Goal: Information Seeking & Learning: Learn about a topic

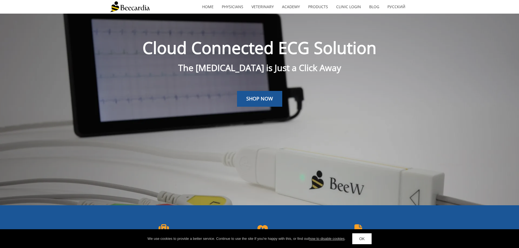
click at [252, 97] on span "SHOP NOW" at bounding box center [259, 98] width 27 height 7
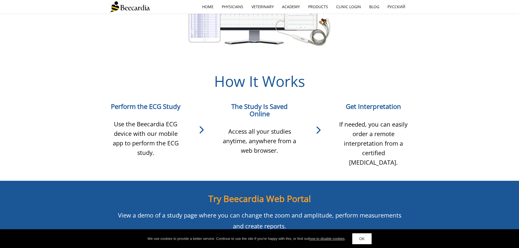
scroll to position [487, 0]
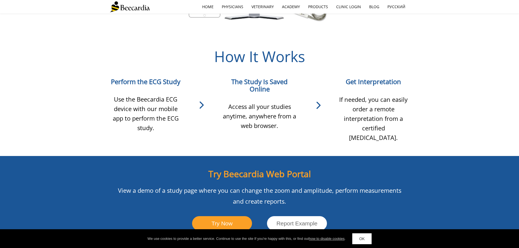
click at [125, 87] on div "Use the Beecardia ECG device with our mobile app to perform the ECG study." at bounding box center [146, 110] width 72 height 47
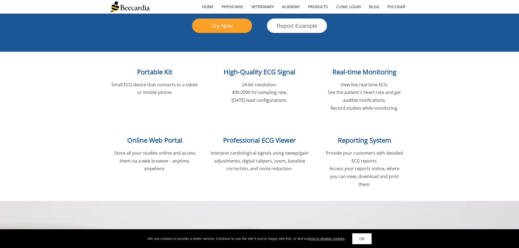
scroll to position [678, 0]
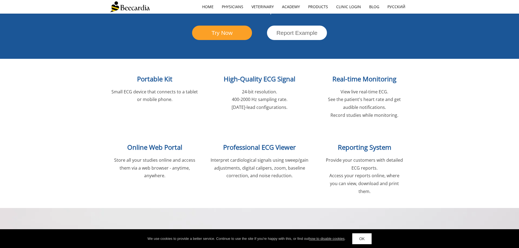
click at [161, 143] on span "Online Web Portal" at bounding box center [154, 147] width 55 height 9
drag, startPoint x: 190, startPoint y: 167, endPoint x: 190, endPoint y: 165, distance: 2.8
click at [189, 167] on div "Online Web Portal Store all your studies online and access them via a web brows…" at bounding box center [155, 166] width 90 height 61
click at [265, 157] on span "Interpret cardiological signals using sweep/gain adjustments, digital calipers,…" at bounding box center [259, 168] width 98 height 22
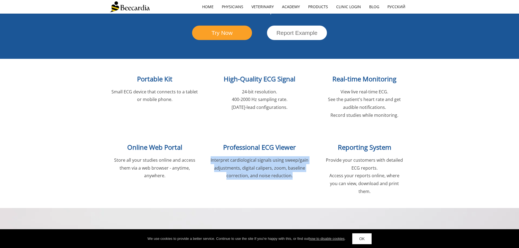
click at [265, 157] on span "Interpret cardiological signals using sweep/gain adjustments, digital calipers,…" at bounding box center [259, 168] width 98 height 22
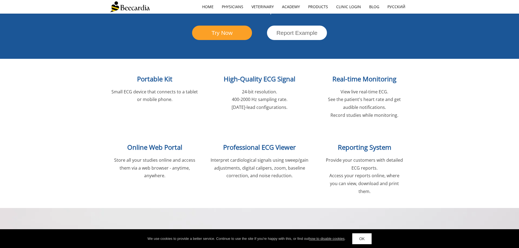
click at [247, 89] on span "24-bit resolution." at bounding box center [259, 92] width 35 height 6
click at [155, 88] on p "Small ECG device that connects to a tablet or mobile phone." at bounding box center [155, 96] width 90 height 16
click at [154, 90] on div "Portable Kit Small ECG device that connects to a tablet or mobile phone." at bounding box center [155, 94] width 90 height 53
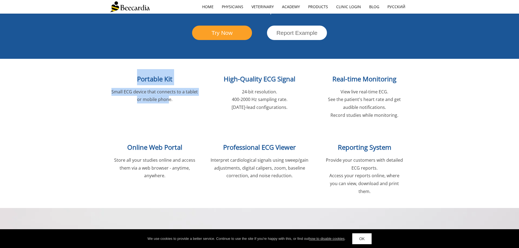
drag, startPoint x: 168, startPoint y: 84, endPoint x: 81, endPoint y: 48, distance: 94.2
click at [81, 59] on div "Portable Kit Small ECG device that connects to a tablet or mobile phone. High-Q…" at bounding box center [259, 97] width 519 height 77
click at [120, 69] on h2 "Portable Kit" at bounding box center [155, 77] width 90 height 16
click at [130, 69] on h2 "Portable Kit" at bounding box center [155, 77] width 90 height 16
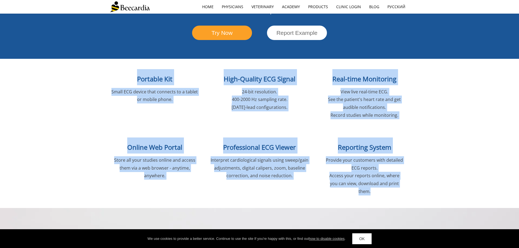
drag, startPoint x: 136, startPoint y: 63, endPoint x: 422, endPoint y: 190, distance: 312.9
click at [188, 88] on p "Small ECG device that connects to a tablet or mobile phone." at bounding box center [155, 96] width 90 height 16
drag, startPoint x: 152, startPoint y: 61, endPoint x: 403, endPoint y: 168, distance: 272.8
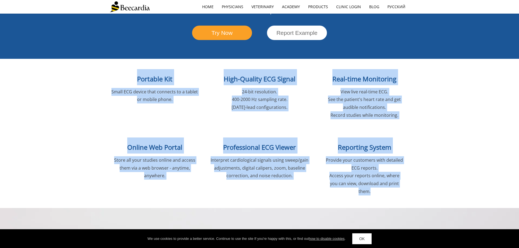
click at [221, 137] on h2 "Professional ECG Viewer" at bounding box center [260, 145] width 108 height 16
click at [139, 89] on span "Small ECG device that connects to a tablet or mobile phone." at bounding box center [154, 96] width 86 height 14
click at [144, 74] on span "Portable Kit" at bounding box center [154, 78] width 35 height 9
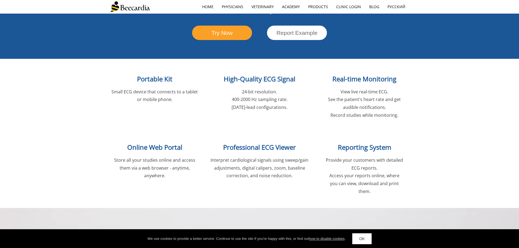
click at [121, 89] on span "Small ECG device that connects to a tablet or mobile phone." at bounding box center [154, 96] width 86 height 14
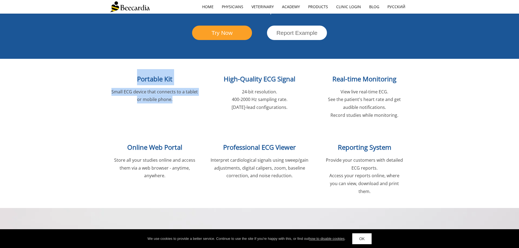
drag, startPoint x: 174, startPoint y: 84, endPoint x: 105, endPoint y: 61, distance: 73.2
click at [105, 62] on div "Portable Kit Small ECG device that connects to a tablet or mobile phone. High-Q…" at bounding box center [259, 97] width 519 height 77
click at [98, 82] on div "Portable Kit Small ECG device that connects to a tablet or mobile phone. High-Q…" at bounding box center [259, 97] width 519 height 77
drag, startPoint x: 136, startPoint y: 62, endPoint x: 163, endPoint y: 78, distance: 31.3
click at [163, 78] on div "Portable Kit Small ECG device that connects to a tablet or mobile phone." at bounding box center [155, 94] width 90 height 53
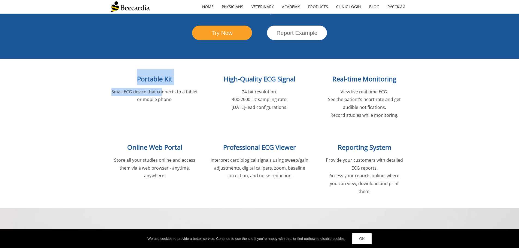
click at [163, 89] on span "Small ECG device that connects to a tablet or mobile phone." at bounding box center [154, 96] width 86 height 14
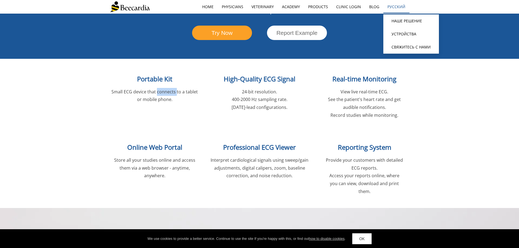
click at [403, 10] on link "Русский" at bounding box center [396, 7] width 26 height 13
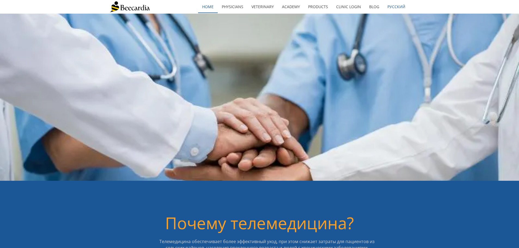
click at [208, 3] on link "home" at bounding box center [208, 7] width 20 height 13
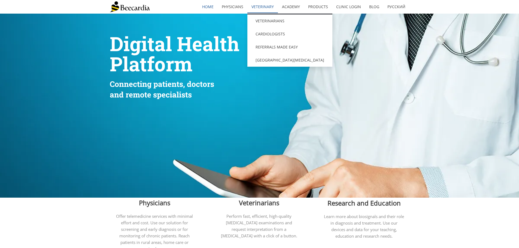
click at [269, 7] on link "Veterinary" at bounding box center [262, 7] width 30 height 13
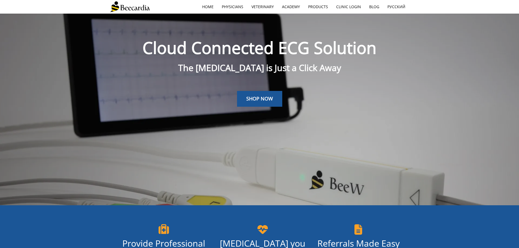
click at [0, 0] on link "Veterinarians" at bounding box center [0, 0] width 0 height 0
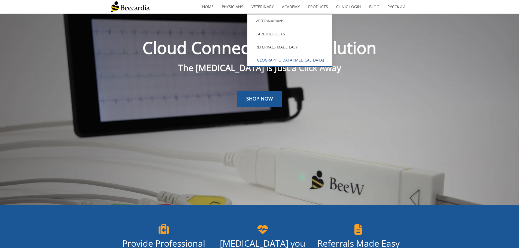
click at [272, 62] on link "[GEOGRAPHIC_DATA][MEDICAL_DATA]" at bounding box center [289, 60] width 85 height 13
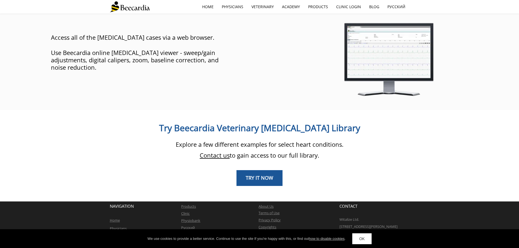
scroll to position [420, 0]
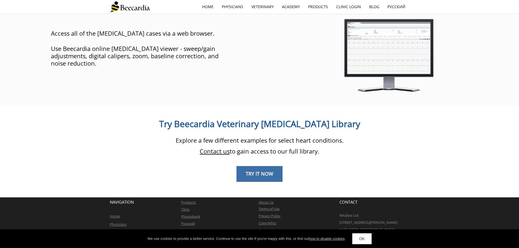
click at [257, 170] on span "TRY IT NOW" at bounding box center [259, 173] width 27 height 7
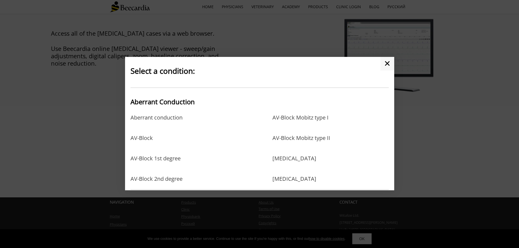
click at [391, 60] on link "✕" at bounding box center [387, 64] width 14 height 14
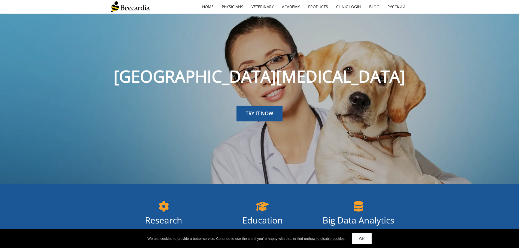
scroll to position [0, 0]
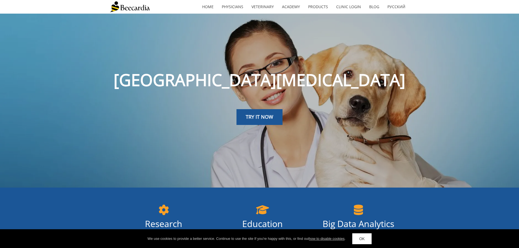
click at [114, 125] on div at bounding box center [259, 130] width 299 height 10
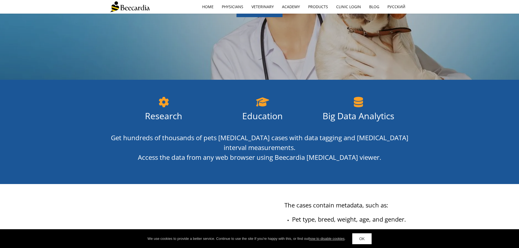
scroll to position [27, 0]
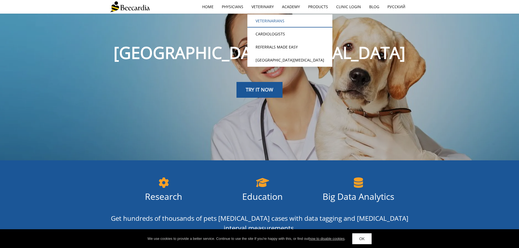
click at [271, 20] on link "Veterinarians" at bounding box center [289, 20] width 85 height 13
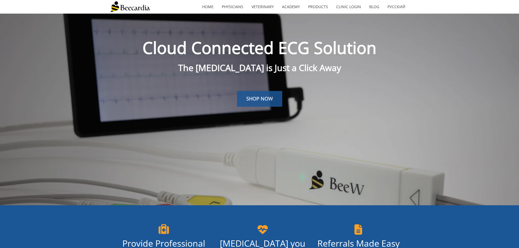
click at [264, 98] on span "SHOP NOW" at bounding box center [259, 98] width 27 height 7
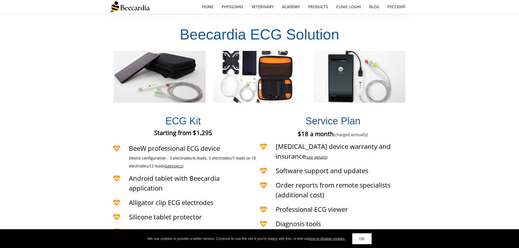
scroll to position [1195, 0]
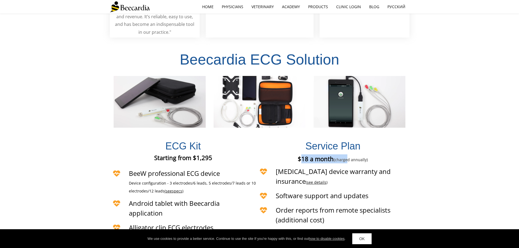
drag, startPoint x: 302, startPoint y: 138, endPoint x: 349, endPoint y: 136, distance: 46.3
click at [349, 155] on span "$18 a month (charged annually)" at bounding box center [333, 159] width 70 height 8
click at [352, 157] on span "(charged annually)" at bounding box center [351, 159] width 34 height 5
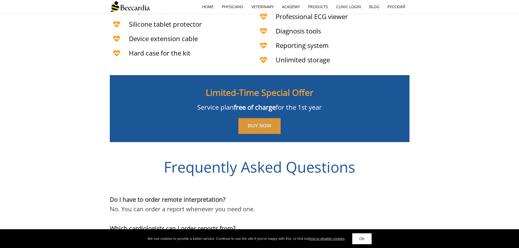
scroll to position [1386, 0]
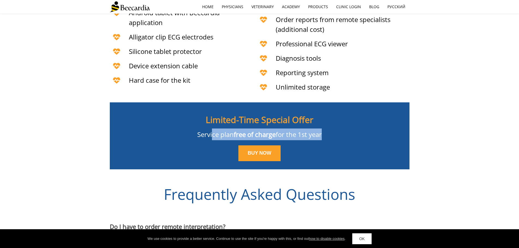
drag, startPoint x: 210, startPoint y: 111, endPoint x: 335, endPoint y: 108, distance: 125.0
click at [335, 129] on p "Service plan free of charge for the 1st year" at bounding box center [260, 135] width 282 height 12
drag, startPoint x: 326, startPoint y: 108, endPoint x: 328, endPoint y: 104, distance: 4.3
click at [325, 129] on p "Service plan free of charge for the 1st year" at bounding box center [260, 135] width 282 height 12
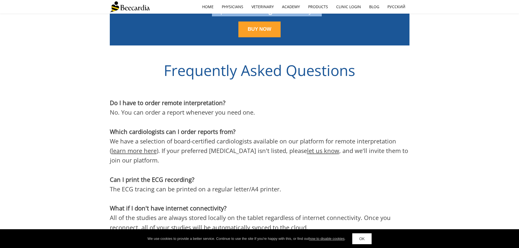
scroll to position [1522, 0]
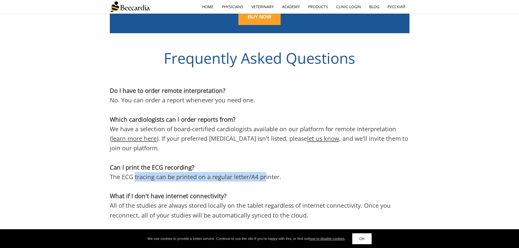
drag, startPoint x: 135, startPoint y: 148, endPoint x: 264, endPoint y: 146, distance: 128.8
click at [264, 173] on span "The ECG tracing can be printed on a regular letter/A4 printer." at bounding box center [195, 177] width 171 height 8
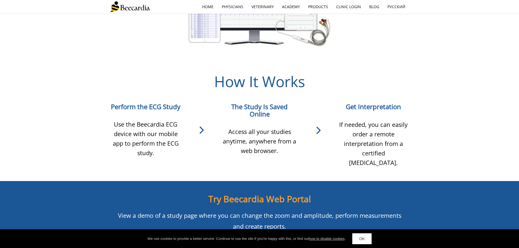
scroll to position [344, 0]
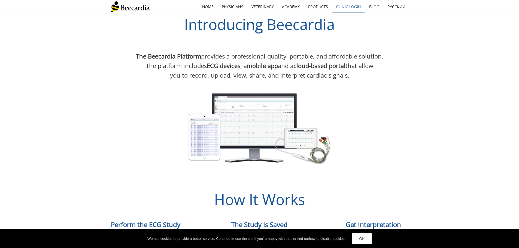
click at [342, 10] on link "Clinic Login" at bounding box center [348, 7] width 33 height 13
